Goal: Task Accomplishment & Management: Manage account settings

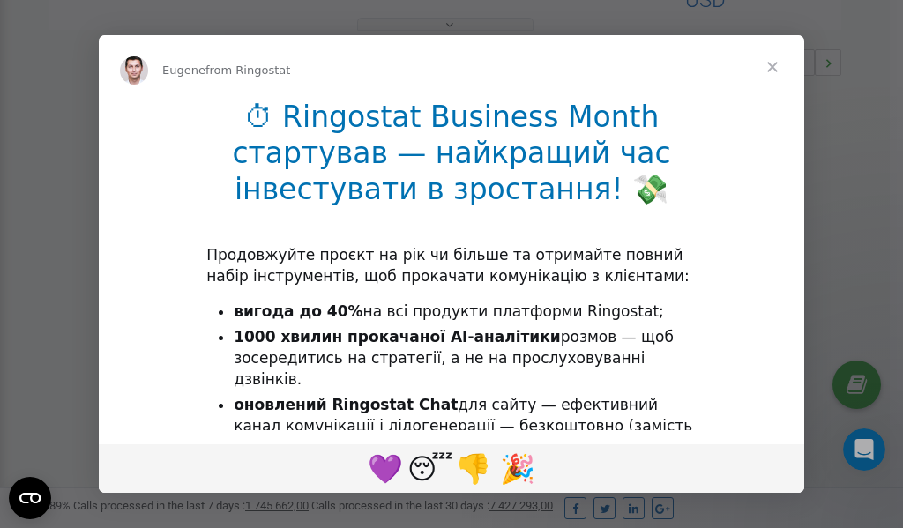
click at [774, 64] on span "Close" at bounding box center [772, 66] width 63 height 63
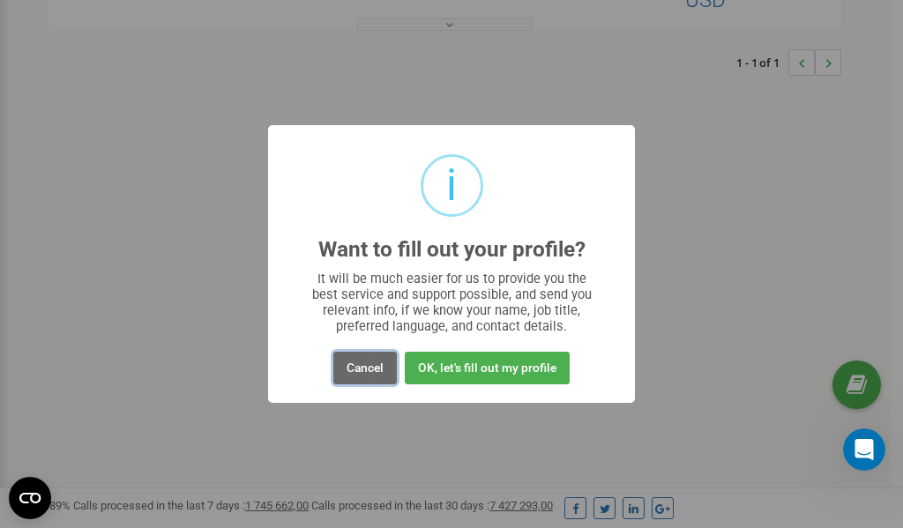
click at [359, 369] on button "Cancel" at bounding box center [364, 368] width 63 height 33
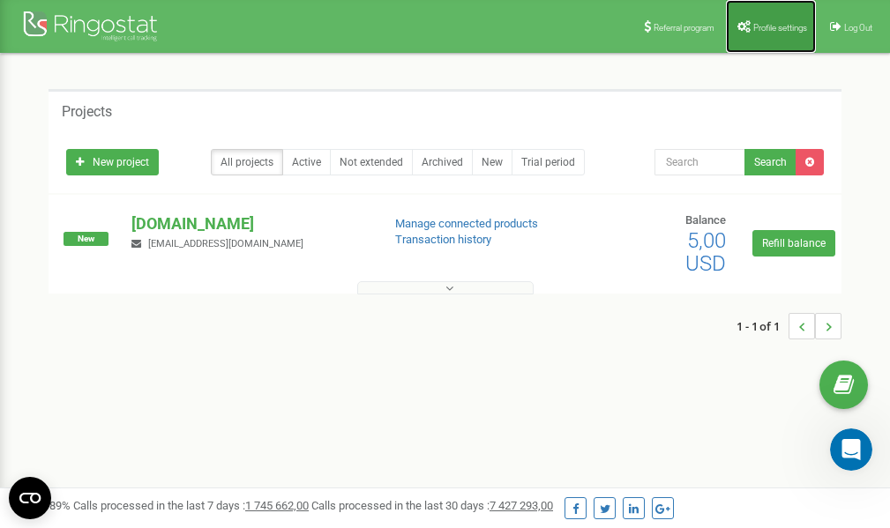
click at [782, 34] on link "Profile settings" at bounding box center [771, 26] width 90 height 53
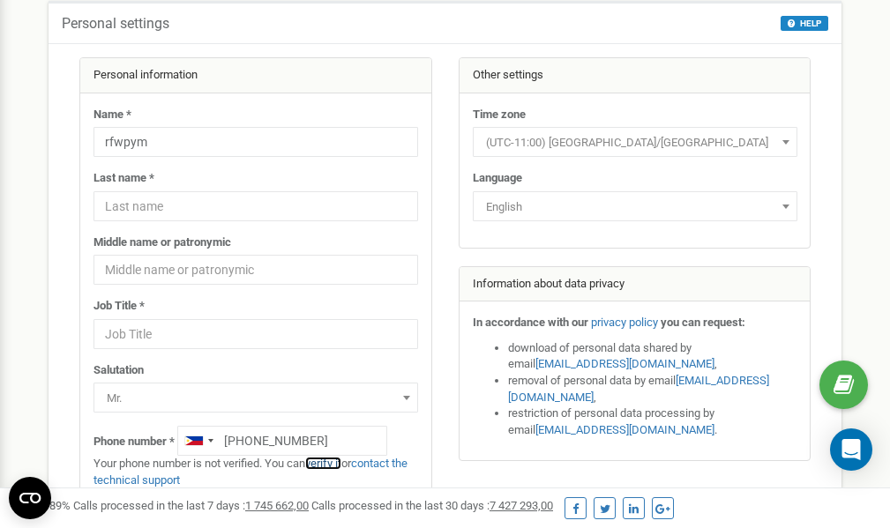
click at [327, 463] on link "verify it" at bounding box center [323, 463] width 36 height 13
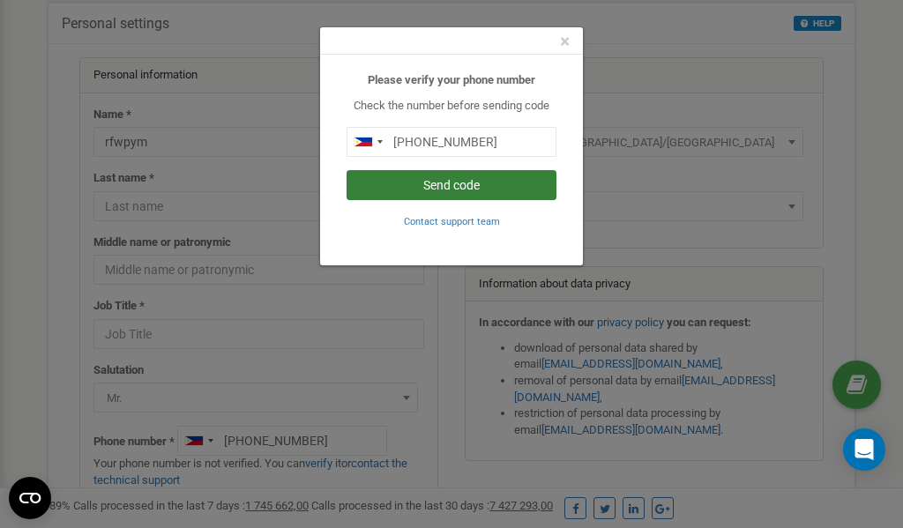
click at [459, 185] on button "Send code" at bounding box center [452, 185] width 210 height 30
